Goal: Navigation & Orientation: Find specific page/section

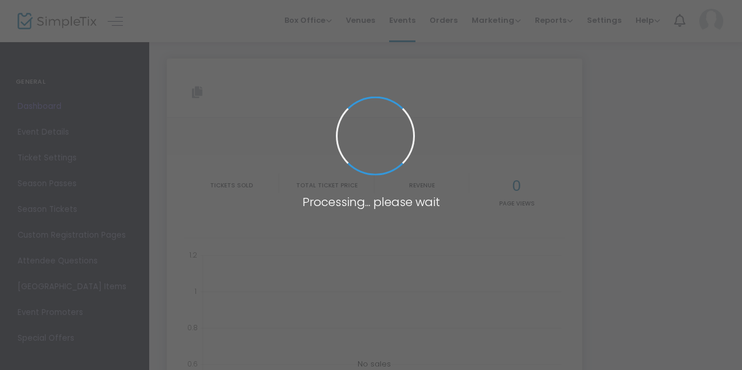
type input "[URL][DOMAIN_NAME]"
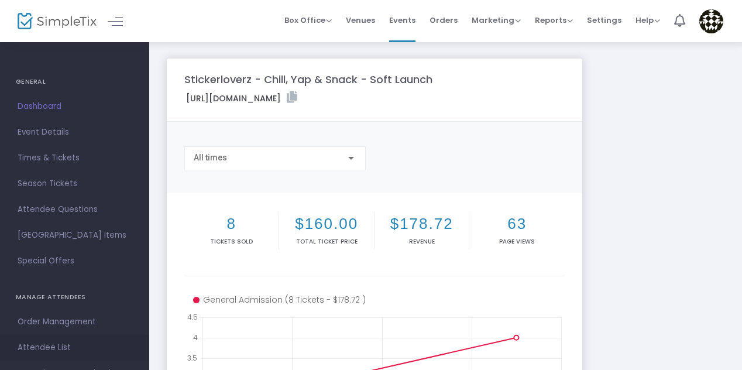
click at [39, 351] on span "Attendee List" at bounding box center [75, 347] width 114 height 15
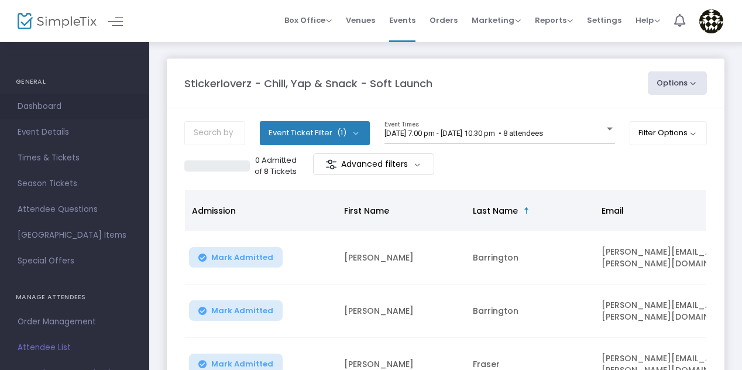
click at [33, 101] on span "Dashboard" at bounding box center [75, 106] width 114 height 15
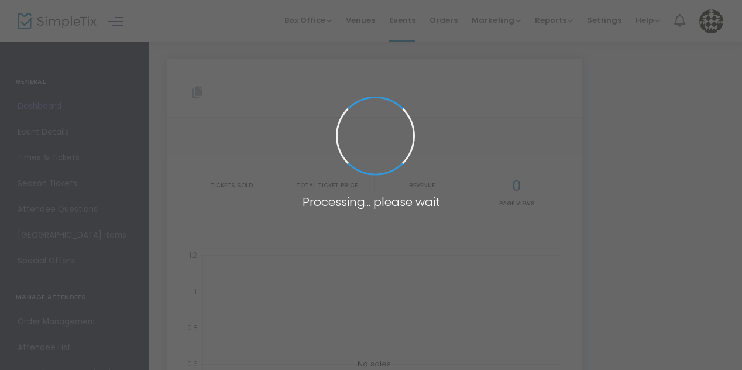
type input "[URL][DOMAIN_NAME]"
